Goal: Information Seeking & Learning: Learn about a topic

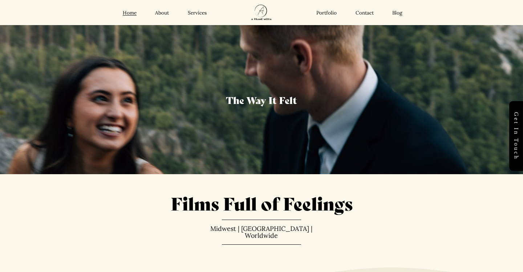
click at [193, 14] on link "Services" at bounding box center [197, 12] width 19 height 7
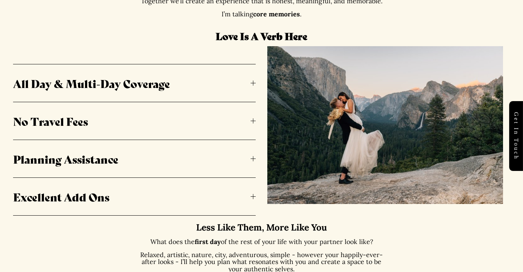
scroll to position [381, 0]
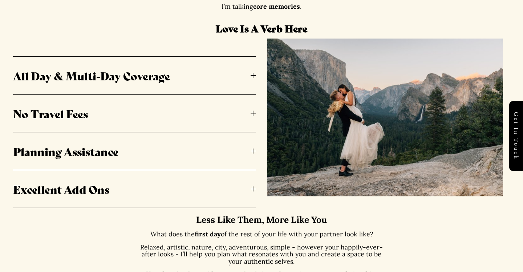
click at [250, 68] on span "All Day & Multi-Day Coverage" at bounding box center [132, 76] width 238 height 16
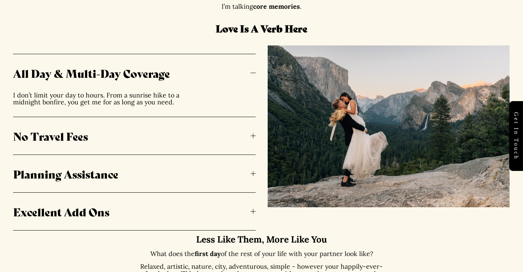
click at [250, 66] on span "All Day & Multi-Day Coverage" at bounding box center [132, 73] width 238 height 16
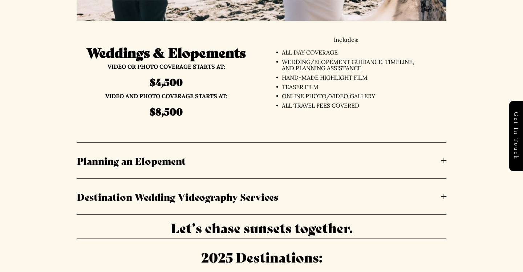
scroll to position [1700, 0]
